Goal: Find specific page/section: Find specific page/section

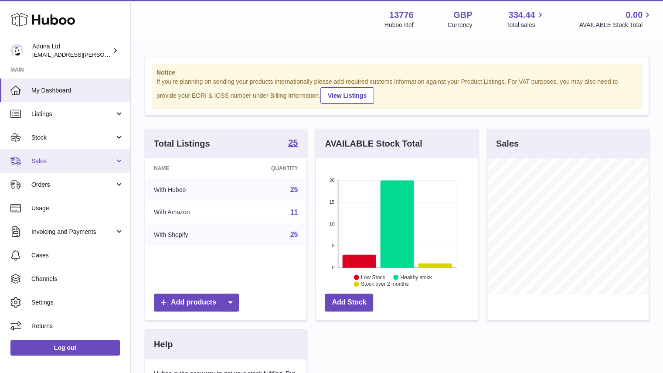
click at [94, 160] on span "Sales" at bounding box center [72, 161] width 83 height 8
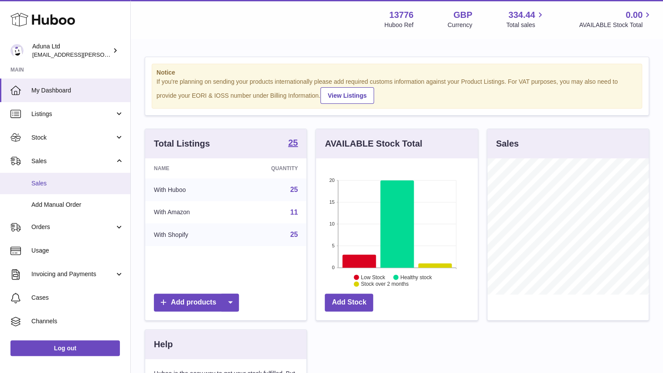
click at [93, 179] on span "Sales" at bounding box center [77, 183] width 92 height 8
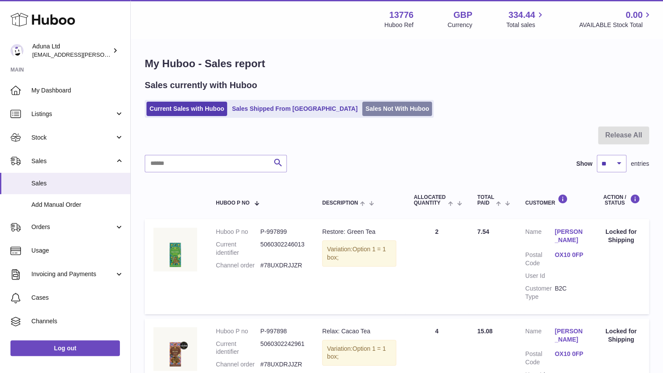
click at [362, 110] on link "Sales Not With Huboo" at bounding box center [397, 109] width 70 height 14
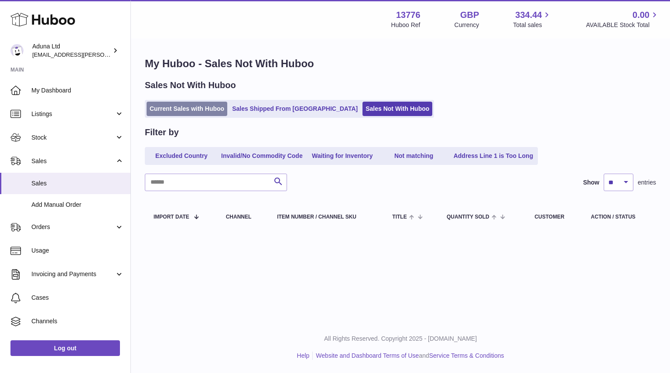
click at [209, 108] on link "Current Sales with Huboo" at bounding box center [187, 109] width 81 height 14
